Goal: Find contact information: Find contact information

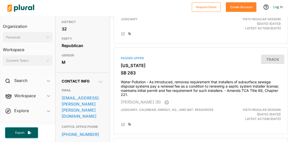
scroll to position [127, 0]
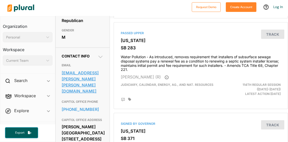
click at [77, 82] on link "sen.paul.rose@capitol.tn.gov" at bounding box center [83, 82] width 42 height 26
click at [65, 83] on link "sen.paul.rose@capitol.tn.gov" at bounding box center [83, 82] width 42 height 26
drag, startPoint x: 58, startPoint y: 83, endPoint x: 79, endPoint y: 91, distance: 23.0
click at [79, 91] on div "Contact Info EMAIL sen.paul.rose@capitol.tn.gov CAPITOL OFFICE PHONE 615-741-19…" at bounding box center [83, 104] width 54 height 113
copy link "sen.paul.rose@capitol.tn.gov"
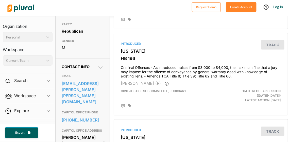
scroll to position [127, 0]
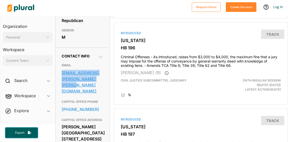
drag, startPoint x: 58, startPoint y: 82, endPoint x: 95, endPoint y: 90, distance: 37.7
click at [95, 90] on div "Contact Info EMAIL rep.tom.leatherwood@capitol.tn.gov CAPITOL OFFICE PHONE 615-…" at bounding box center [83, 104] width 54 height 113
copy link "rep.tom.leatherwood@capitol.tn.gov"
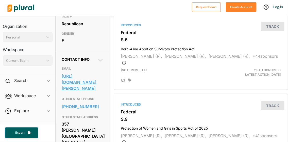
scroll to position [127, 0]
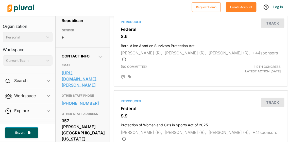
drag, startPoint x: 58, startPoint y: 80, endPoint x: 72, endPoint y: 93, distance: 18.8
copy link "[URL][DOMAIN_NAME][PERSON_NAME]"
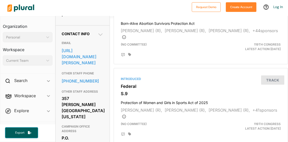
scroll to position [152, 0]
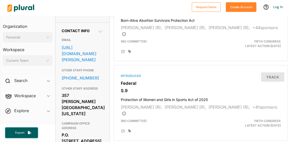
click at [86, 43] on h3 "EMAIL" at bounding box center [83, 40] width 42 height 6
click at [83, 57] on link "[URL][DOMAIN_NAME][PERSON_NAME]" at bounding box center [83, 54] width 42 height 20
